Goal: Unclear

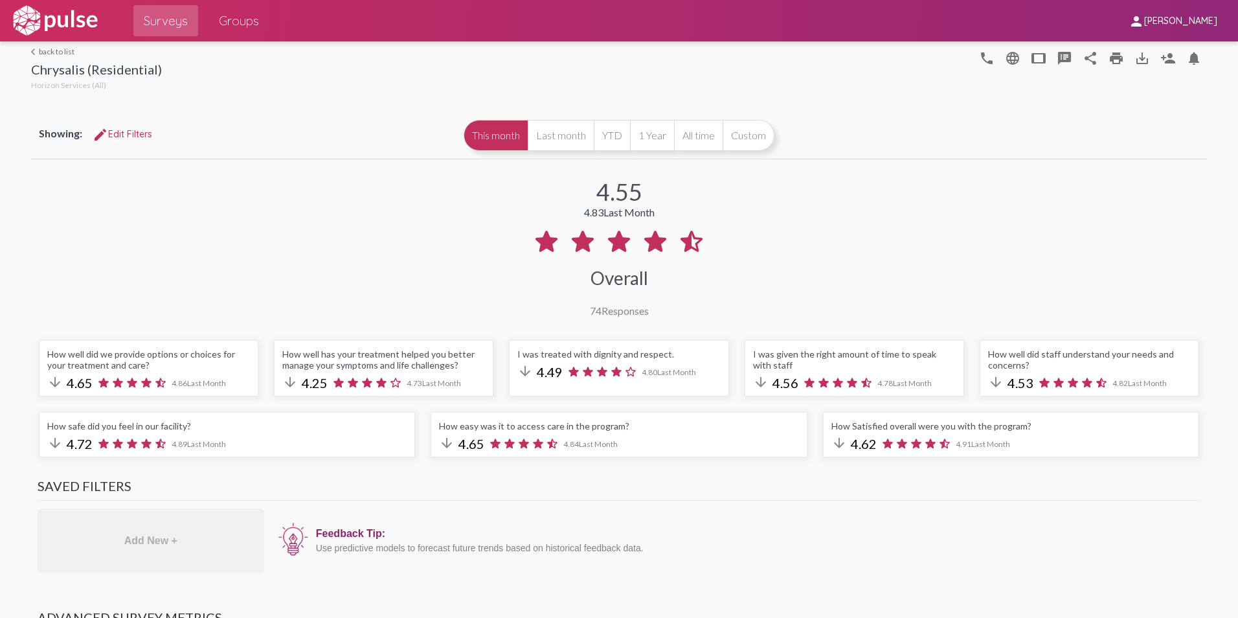
scroll to position [453, 0]
